Goal: Transaction & Acquisition: Purchase product/service

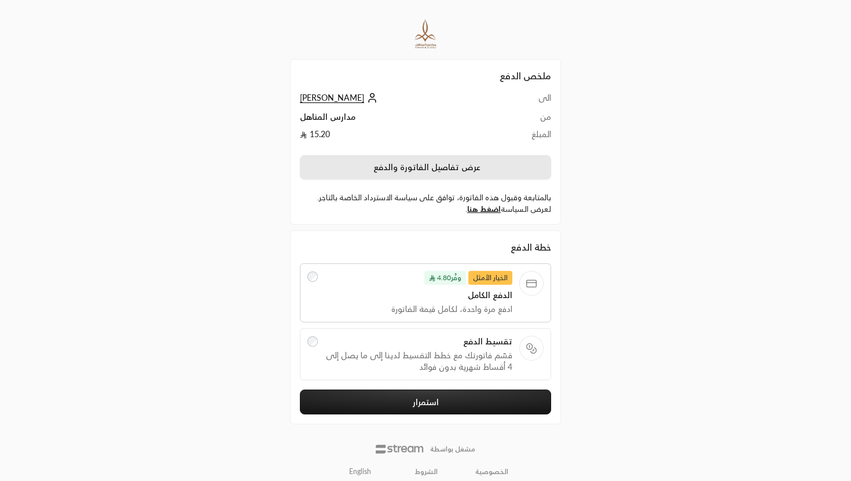
click at [419, 168] on button "عرض تفاصيل الفاتورة والدفع" at bounding box center [425, 167] width 251 height 24
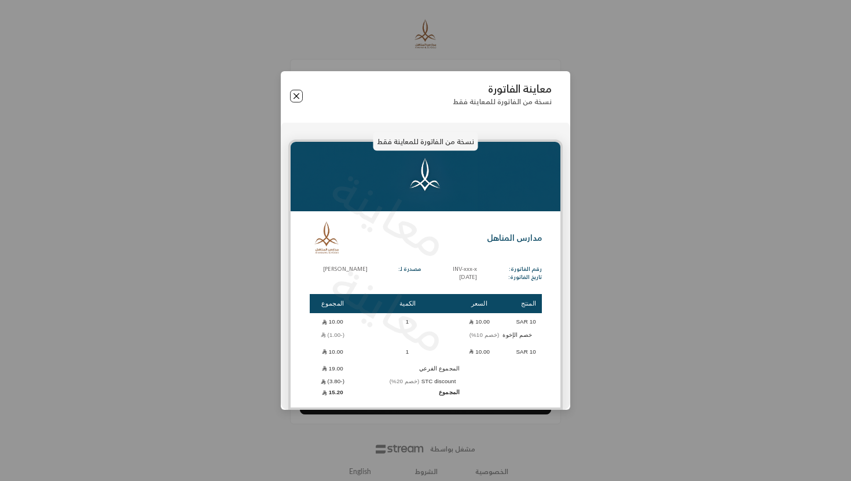
click at [296, 101] on button "Close" at bounding box center [296, 96] width 13 height 13
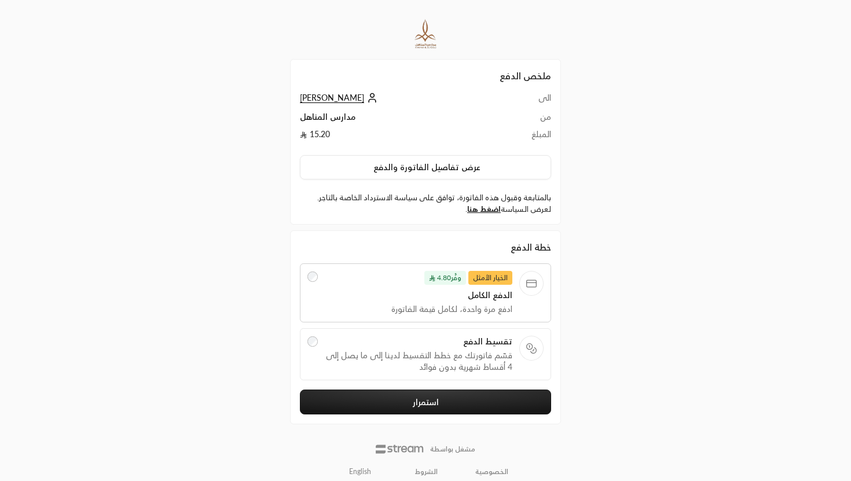
scroll to position [10, 0]
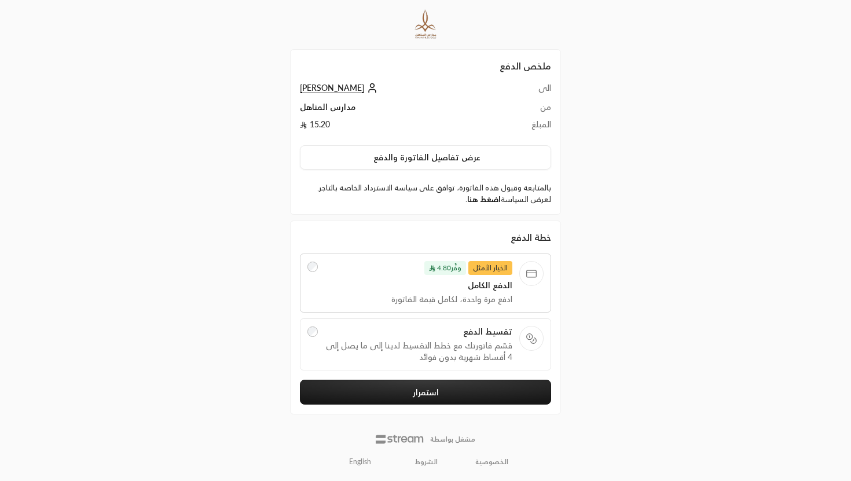
click at [492, 201] on link "اضغط هنا" at bounding box center [484, 199] width 34 height 9
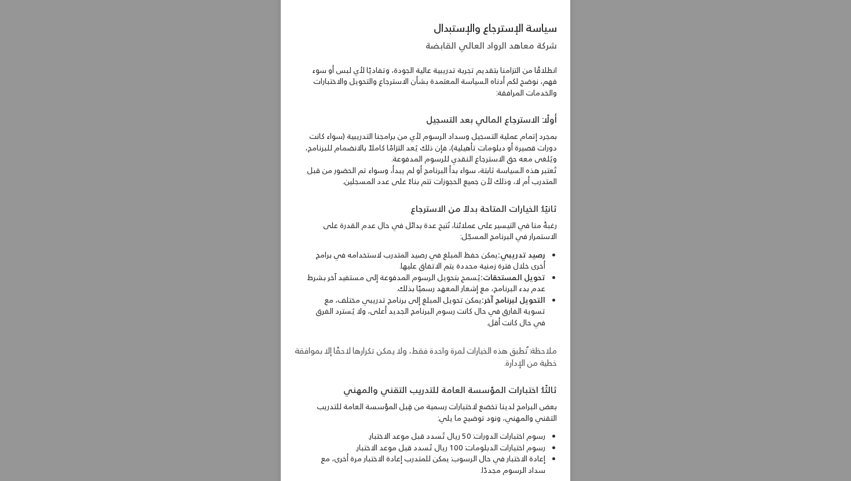
scroll to position [0, 0]
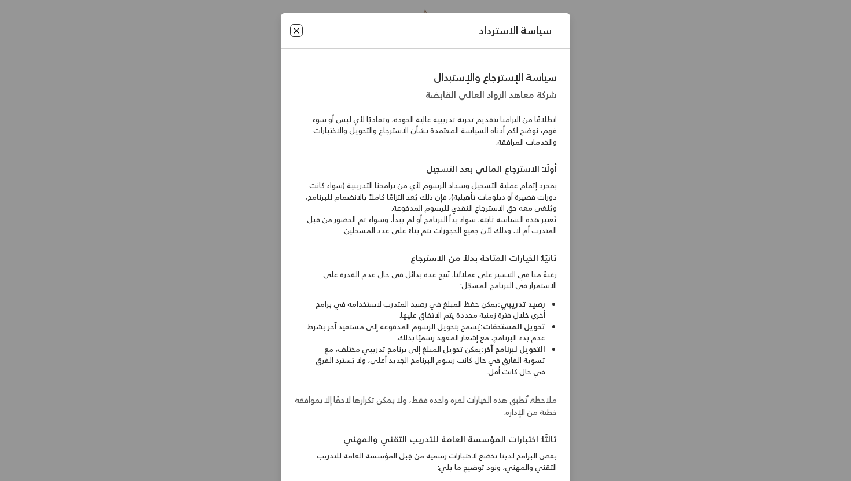
click at [292, 34] on button "Close" at bounding box center [296, 30] width 13 height 13
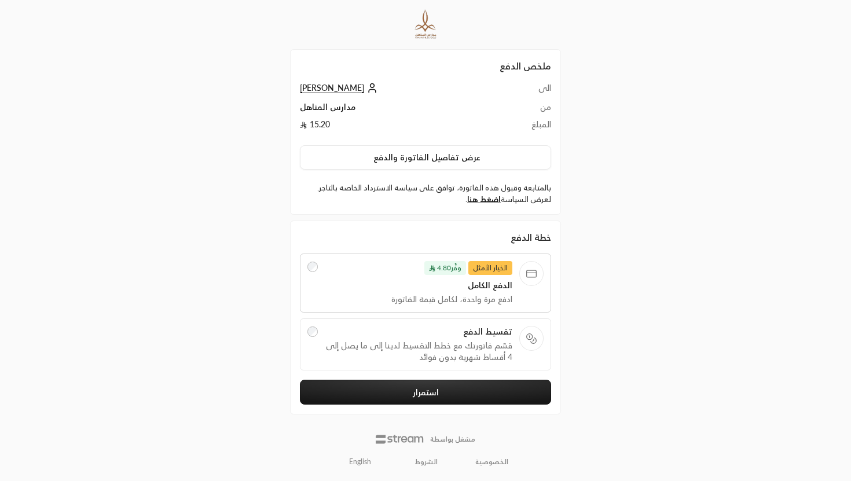
click at [462, 288] on span "الدفع الكامل" at bounding box center [419, 286] width 188 height 12
click at [436, 340] on span "قسّم فاتورتك مع خطط التقسيط لدينا إلى ما يصل إلى 4 أقساط شهرية بدون فوائد" at bounding box center [419, 351] width 188 height 23
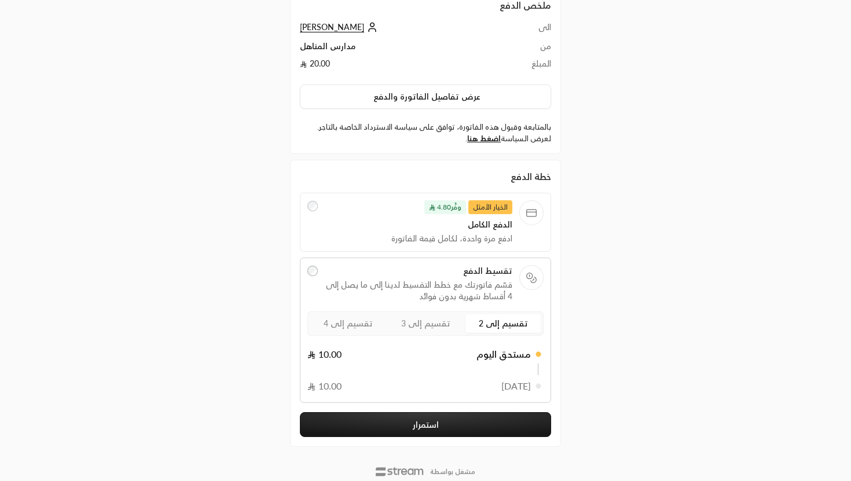
scroll to position [72, 0]
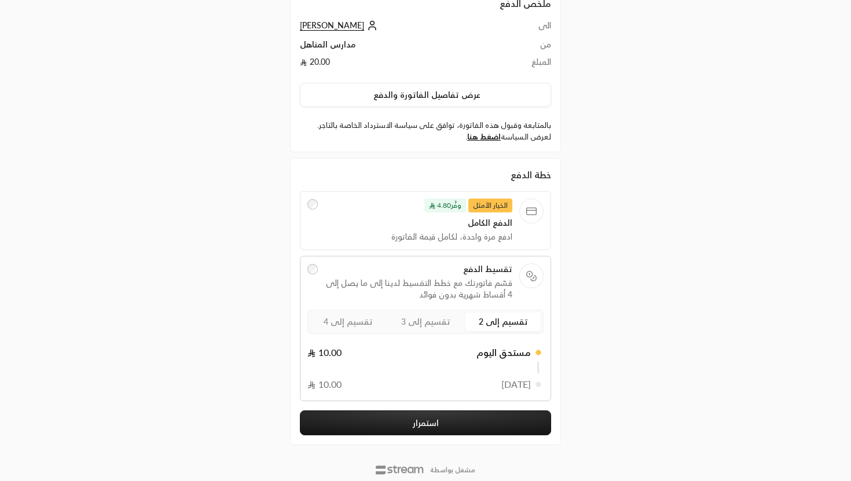
click at [507, 323] on span "تقسيم إلى 2" at bounding box center [503, 322] width 49 height 10
click at [425, 326] on span "تقسيم إلى 3" at bounding box center [425, 322] width 49 height 10
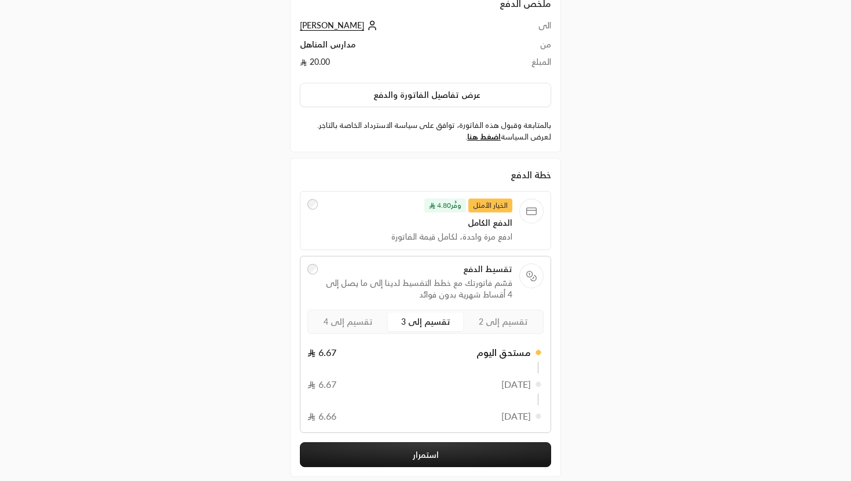
click at [349, 322] on span "تقسيم إلى 4" at bounding box center [348, 322] width 49 height 10
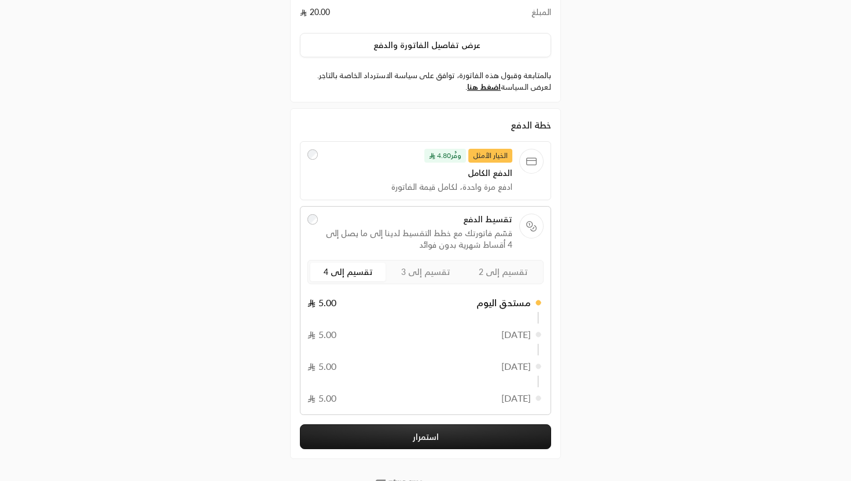
scroll to position [167, 0]
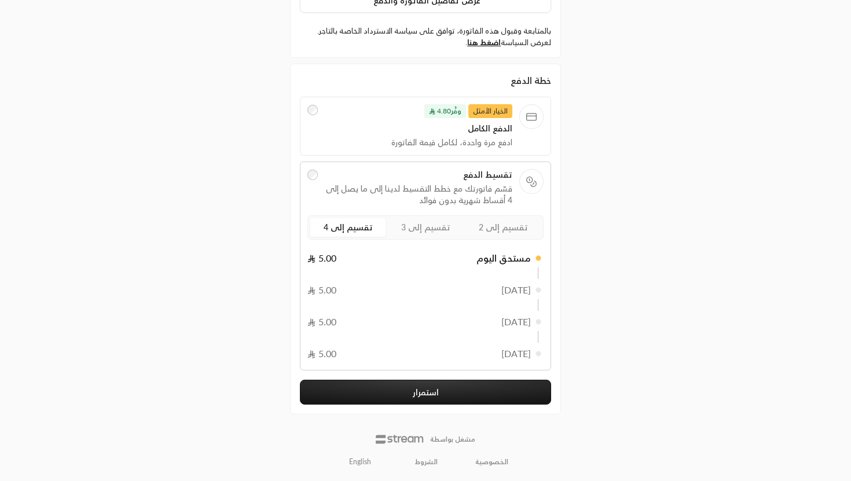
click at [496, 125] on span "الدفع الكامل" at bounding box center [419, 129] width 188 height 12
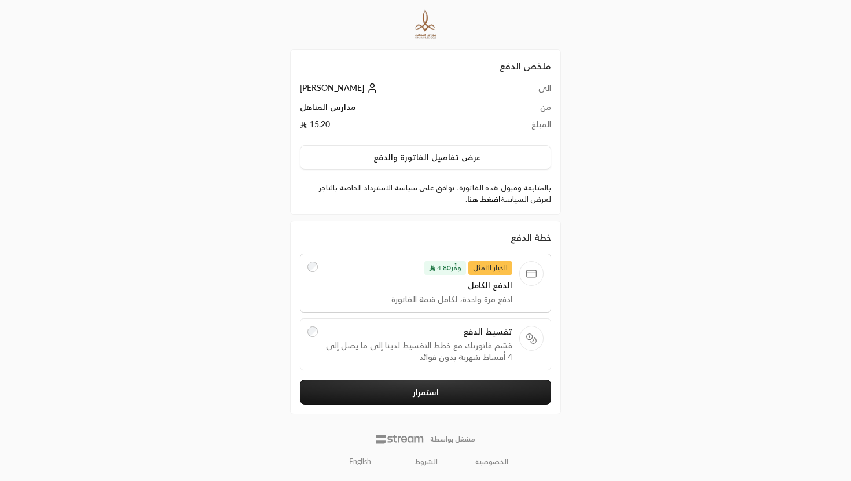
click at [463, 388] on button "استمرار" at bounding box center [425, 392] width 251 height 25
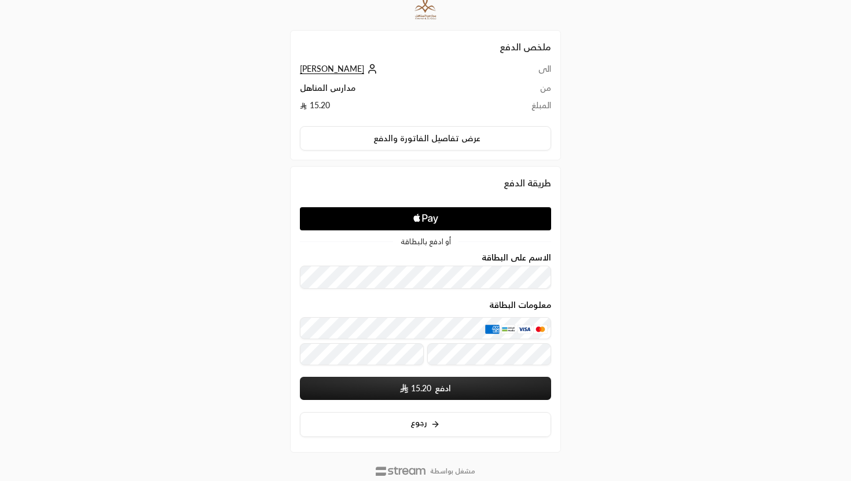
scroll to position [61, 0]
